Goal: Task Accomplishment & Management: Use online tool/utility

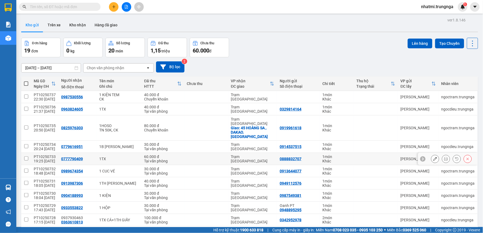
scroll to position [25, 0]
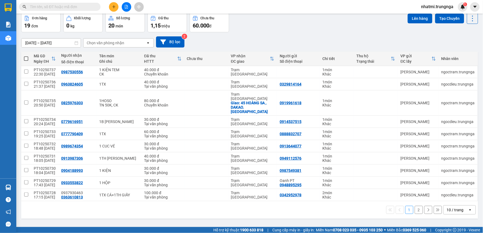
click at [468, 206] on div "open" at bounding box center [472, 210] width 8 height 9
drag, startPoint x: 455, startPoint y: 192, endPoint x: 455, endPoint y: 189, distance: 2.7
click at [455, 191] on span "100 / trang" at bounding box center [454, 189] width 20 height 5
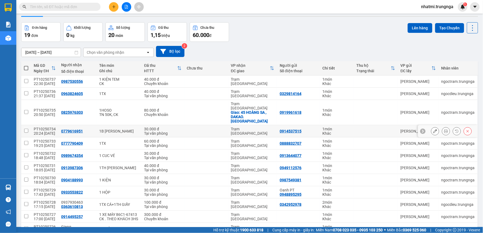
scroll to position [0, 0]
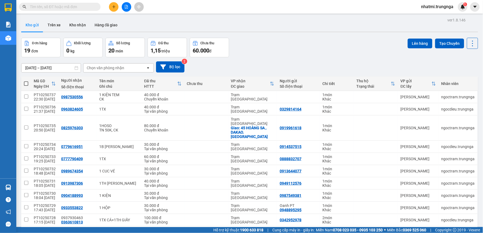
click at [26, 83] on span at bounding box center [26, 84] width 4 height 4
click at [26, 81] on input "checkbox" at bounding box center [26, 81] width 0 height 0
checkbox input "true"
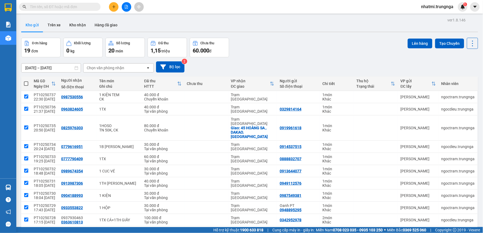
checkbox input "true"
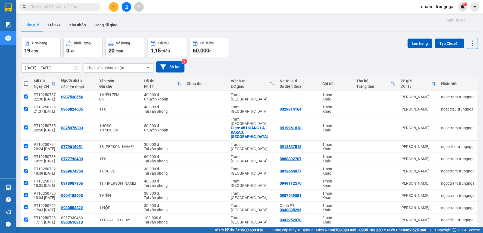
checkbox input "true"
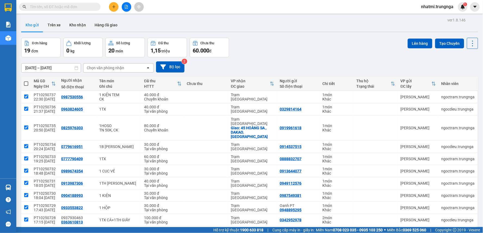
checkbox input "true"
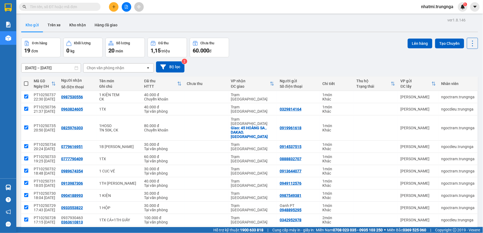
checkbox input "true"
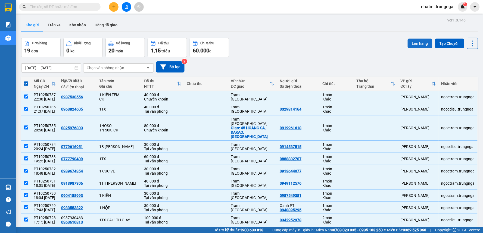
click at [422, 43] on button "Lên hàng" at bounding box center [420, 44] width 25 height 10
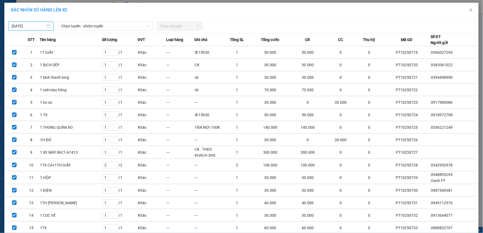
click at [33, 28] on input "[DATE]" at bounding box center [29, 26] width 34 height 6
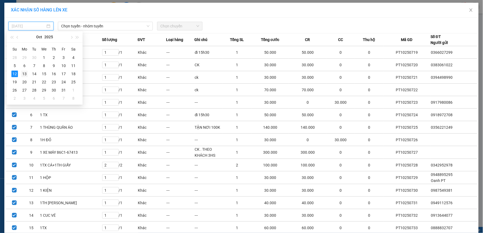
click at [24, 76] on div "13" at bounding box center [24, 74] width 7 height 7
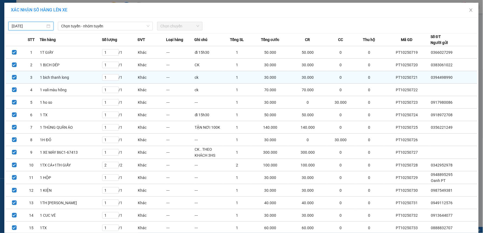
type input "[DATE]"
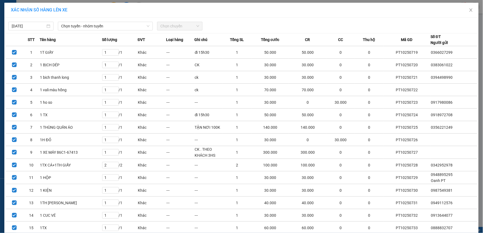
click at [72, 21] on div "[DATE] Chọn tuyến - nhóm tuyến Chọn chuyến" at bounding box center [242, 24] width 472 height 11
click at [74, 30] on span "Chọn tuyến - nhóm tuyến" at bounding box center [105, 26] width 88 height 8
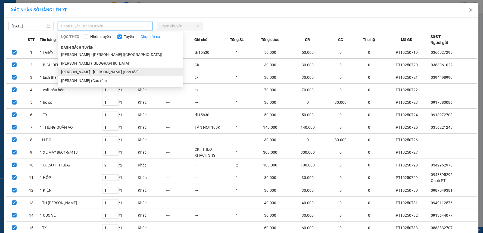
click at [99, 72] on li "[PERSON_NAME] - [PERSON_NAME] (Cao tốc)" at bounding box center [120, 72] width 125 height 9
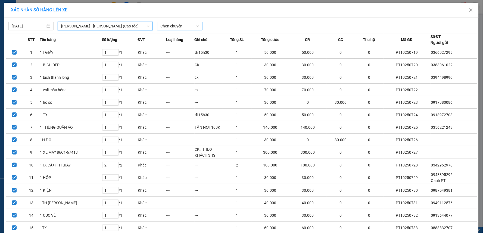
click at [172, 25] on span "Chọn chuyến" at bounding box center [179, 26] width 39 height 8
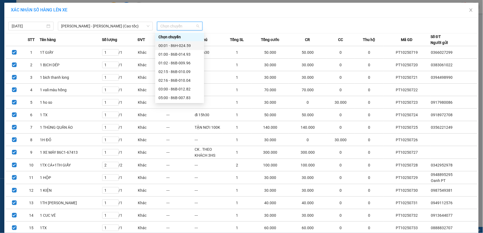
click at [184, 47] on div "00:01 - 86H-024.59" at bounding box center [180, 46] width 42 height 6
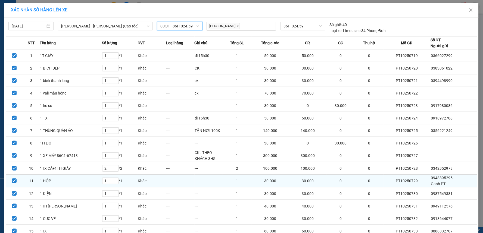
scroll to position [92, 0]
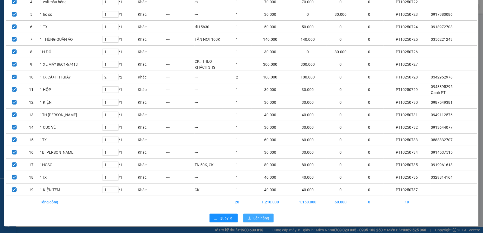
click at [252, 222] on button "Lên hàng" at bounding box center [258, 218] width 30 height 9
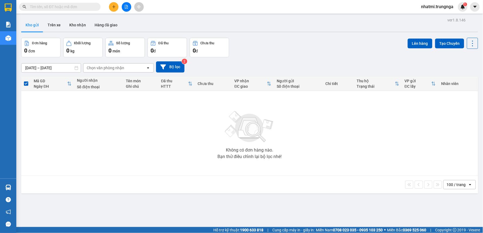
click at [128, 4] on button at bounding box center [127, 7] width 10 height 10
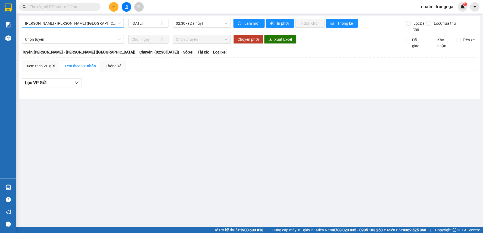
drag, startPoint x: 88, startPoint y: 32, endPoint x: 95, endPoint y: 27, distance: 8.4
click at [93, 29] on div "[PERSON_NAME] - [PERSON_NAME] ([GEOGRAPHIC_DATA]) [DATE] 02:30 - (Đã hủy)" at bounding box center [126, 25] width 209 height 13
click at [96, 26] on span "[PERSON_NAME] - [PERSON_NAME] ([GEOGRAPHIC_DATA])" at bounding box center [73, 23] width 96 height 8
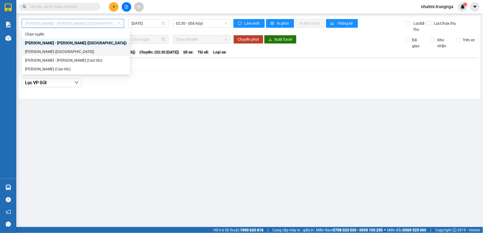
click at [63, 59] on div "[PERSON_NAME] - [PERSON_NAME] (Cao tốc)" at bounding box center [76, 60] width 102 height 6
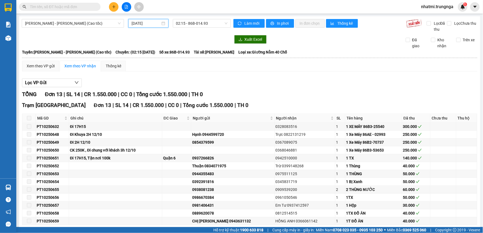
click at [156, 24] on input "[DATE]" at bounding box center [146, 23] width 29 height 6
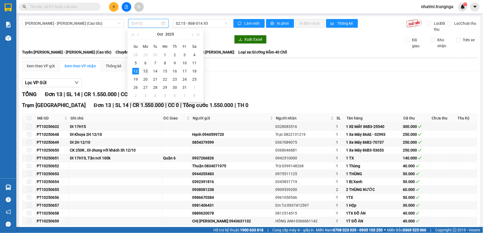
click at [143, 70] on div "13" at bounding box center [145, 71] width 7 height 7
type input "[DATE]"
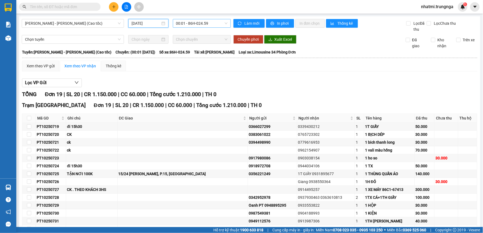
click at [202, 25] on span "00:01 - 86H-024.59" at bounding box center [201, 23] width 51 height 8
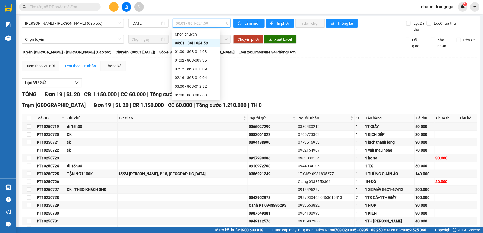
click at [198, 43] on div "00:01 - 86H-024.59" at bounding box center [196, 43] width 42 height 6
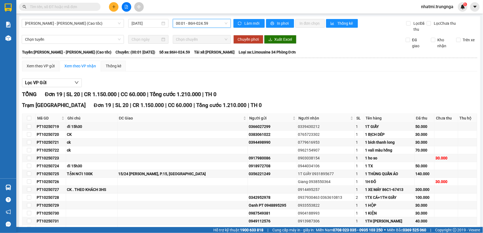
scroll to position [74, 0]
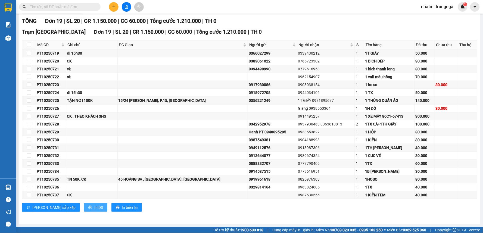
click at [84, 209] on button "In DS" at bounding box center [95, 207] width 23 height 9
